Goal: Transaction & Acquisition: Obtain resource

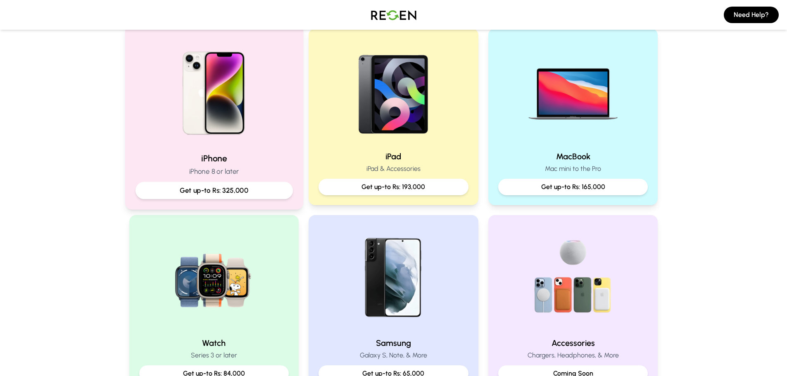
scroll to position [165, 0]
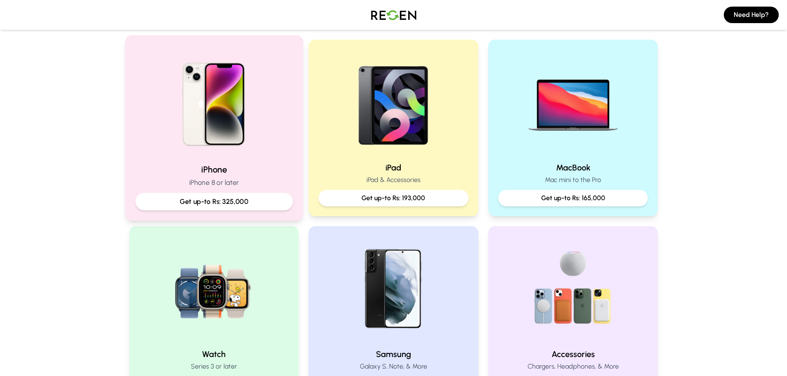
click at [205, 136] on img at bounding box center [213, 101] width 111 height 111
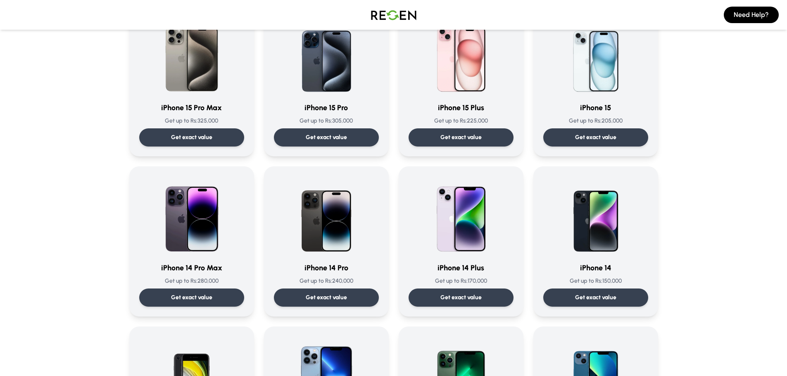
scroll to position [83, 0]
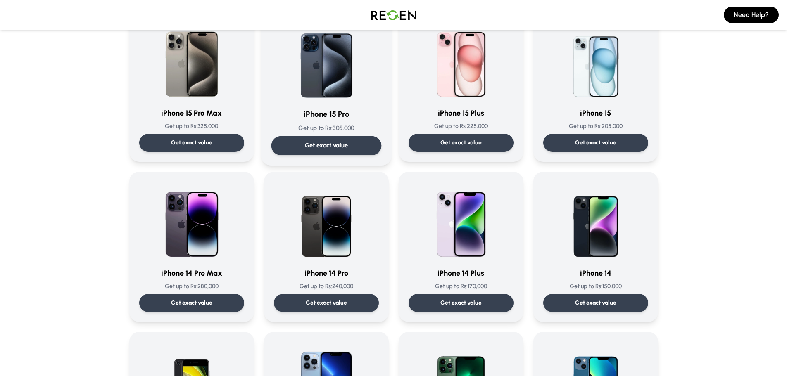
click at [323, 111] on h3 "iPhone 15 Pro" at bounding box center [326, 115] width 110 height 12
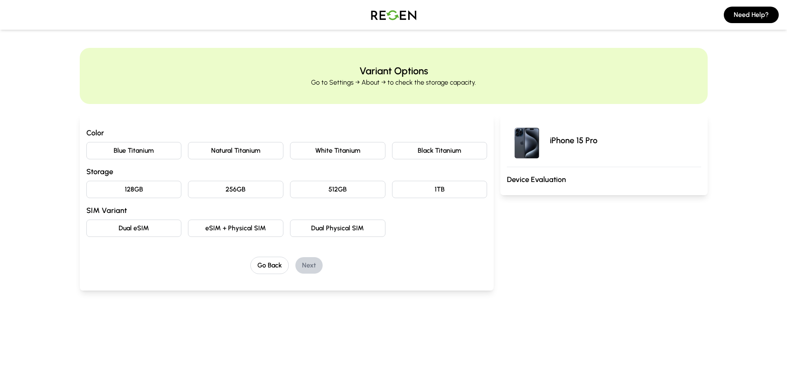
click at [420, 155] on button "Black Titanium" at bounding box center [439, 150] width 95 height 17
click at [133, 190] on button "128GB" at bounding box center [133, 189] width 95 height 17
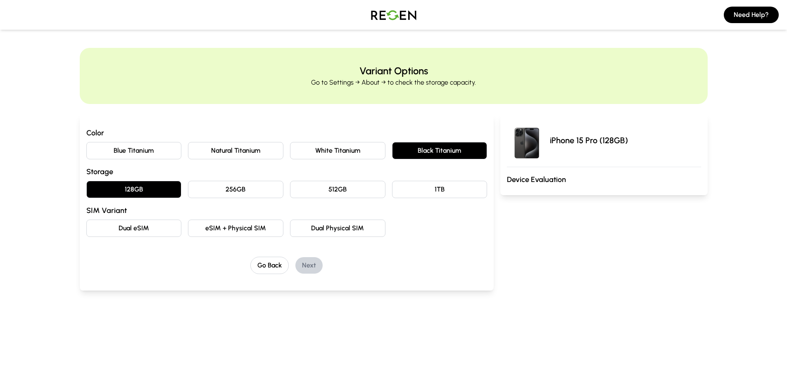
click at [231, 229] on button "eSIM + Physical SIM" at bounding box center [235, 228] width 95 height 17
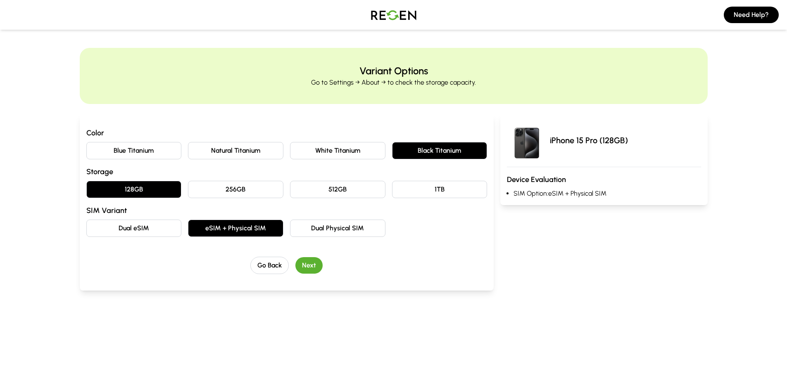
click at [307, 264] on button "Next" at bounding box center [308, 265] width 27 height 17
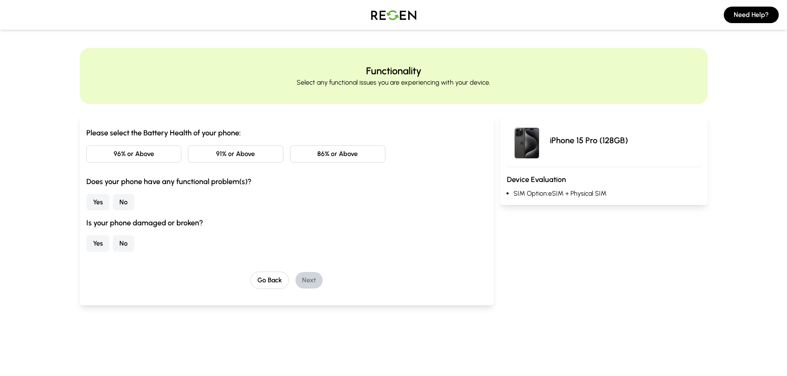
click at [246, 150] on button "91% or Above" at bounding box center [235, 153] width 95 height 17
click at [125, 198] on button "No" at bounding box center [123, 202] width 21 height 17
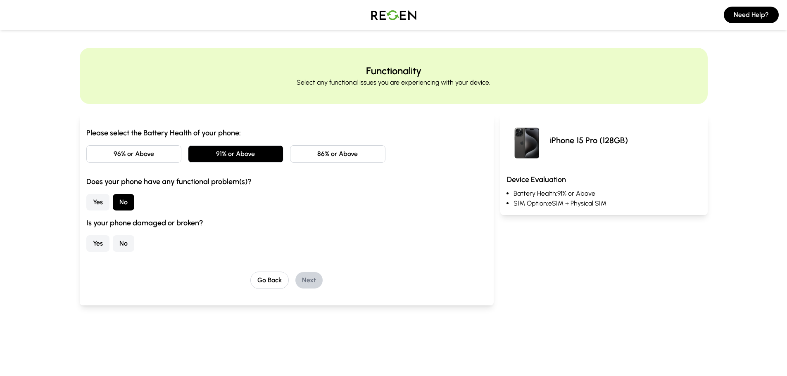
click at [123, 238] on button "No" at bounding box center [123, 244] width 21 height 17
click at [317, 282] on button "Next" at bounding box center [308, 280] width 27 height 17
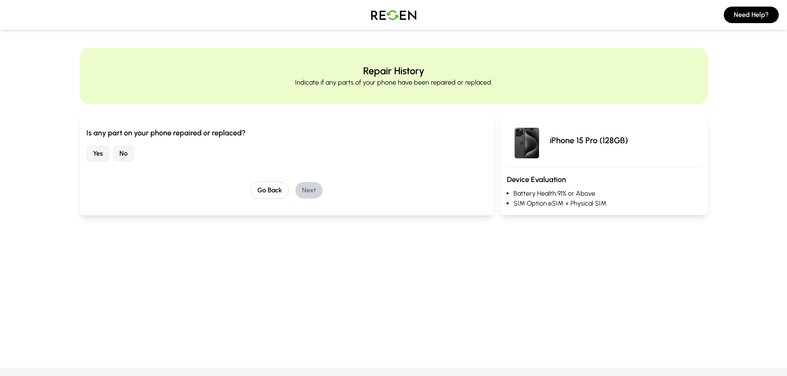
click at [124, 152] on button "No" at bounding box center [123, 153] width 21 height 17
click at [307, 187] on button "Next" at bounding box center [308, 190] width 27 height 17
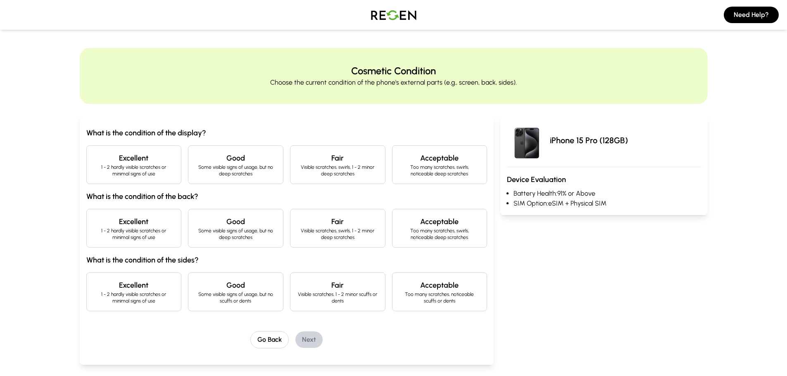
click at [114, 160] on h4 "Excellent" at bounding box center [133, 158] width 81 height 12
click at [116, 224] on h4 "Excellent" at bounding box center [133, 222] width 81 height 12
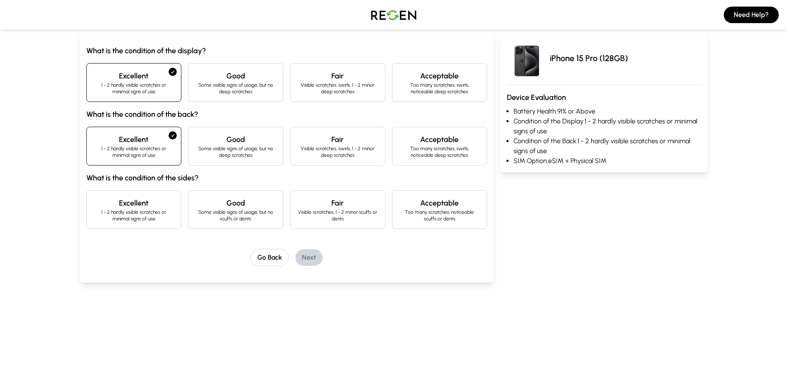
scroll to position [83, 0]
click at [119, 213] on p "1 - 2 hardly visible scratches or minimal signs of use" at bounding box center [133, 215] width 81 height 13
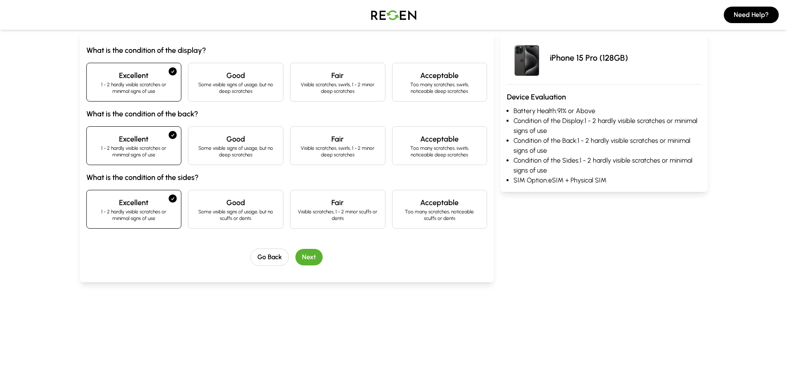
click at [314, 257] on button "Next" at bounding box center [308, 257] width 27 height 17
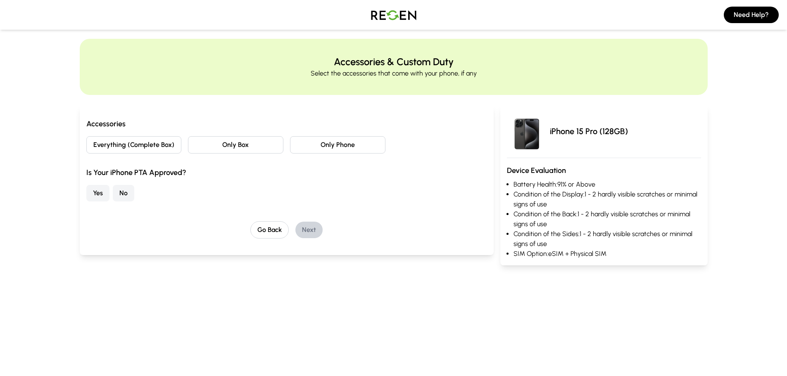
scroll to position [0, 0]
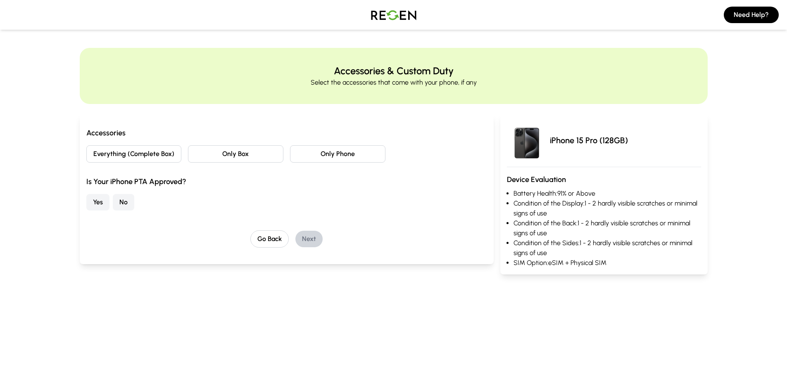
click at [213, 155] on button "Only Box" at bounding box center [235, 153] width 95 height 17
click at [123, 201] on button "No" at bounding box center [123, 202] width 21 height 17
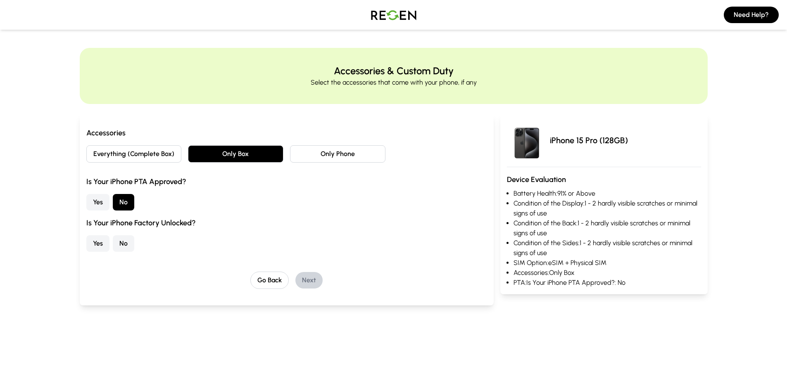
click at [121, 241] on button "No" at bounding box center [123, 244] width 21 height 17
click at [308, 283] on button "Next" at bounding box center [308, 280] width 27 height 17
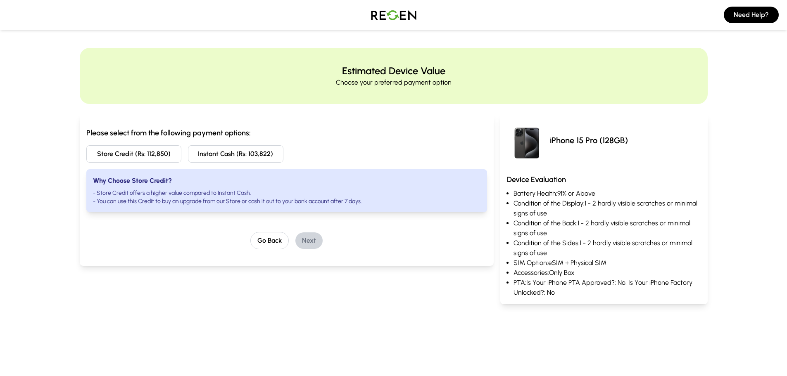
click at [214, 157] on button "Instant Cash (Rs: 103,822)" at bounding box center [235, 153] width 95 height 17
click at [149, 154] on button "Store Credit (Rs: 112,850)" at bounding box center [133, 153] width 95 height 17
click at [216, 160] on button "Instant Cash (Rs: 103,822)" at bounding box center [235, 153] width 95 height 17
click at [394, 15] on img at bounding box center [394, 14] width 58 height 23
